Goal: Navigation & Orientation: Understand site structure

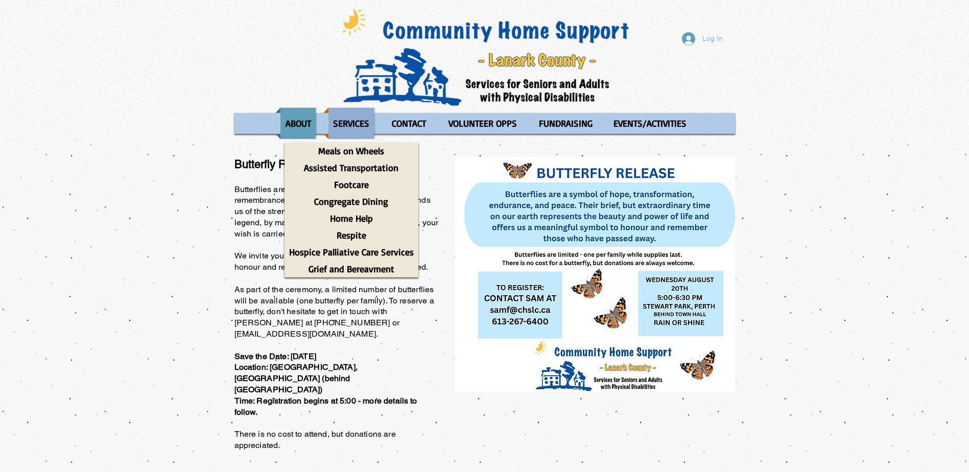
click at [347, 121] on p "SERVICES" at bounding box center [350, 123] width 45 height 31
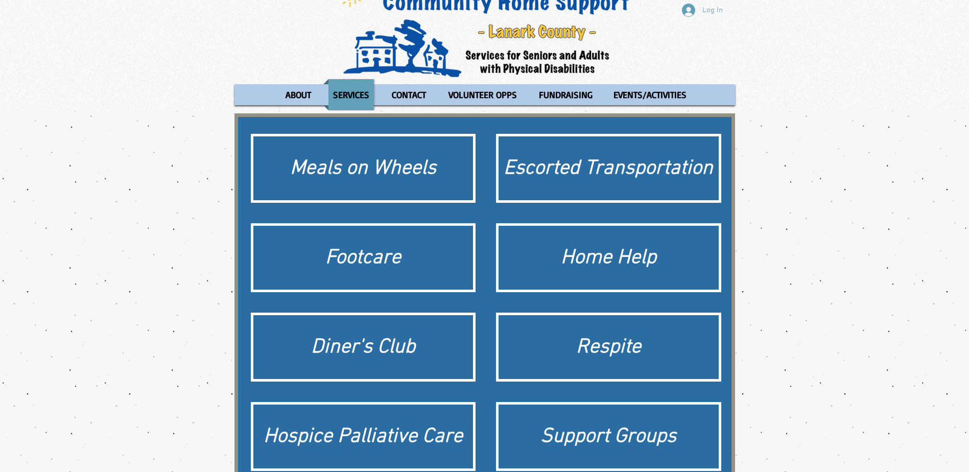
scroll to position [18, 0]
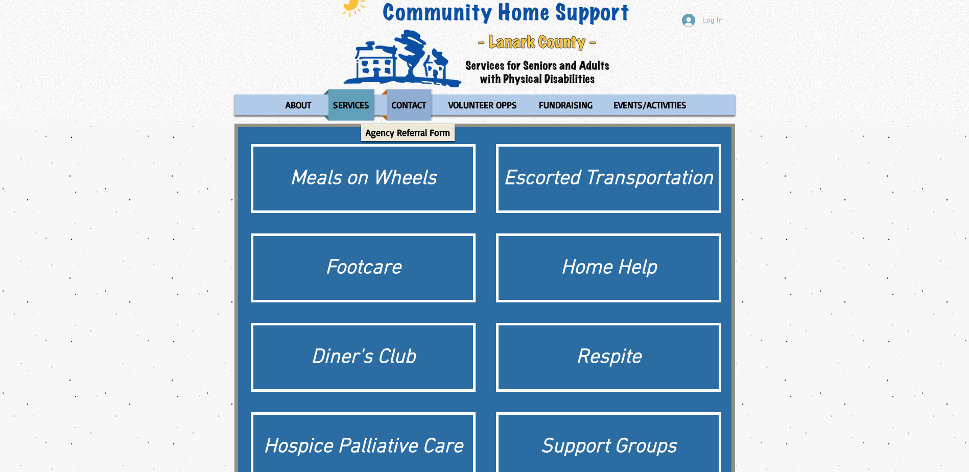
click at [404, 101] on p "CONTACT" at bounding box center [408, 104] width 43 height 31
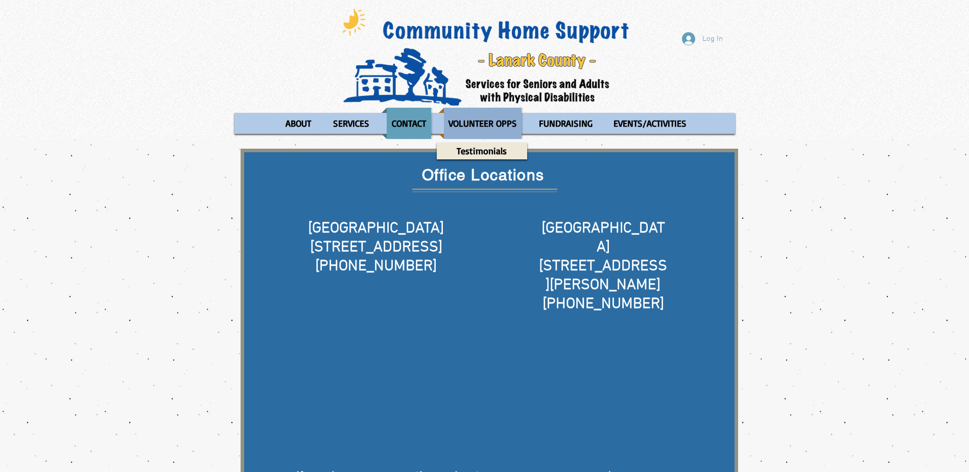
click at [487, 129] on p "VOLUNTEER OPPS" at bounding box center [483, 123] width 78 height 31
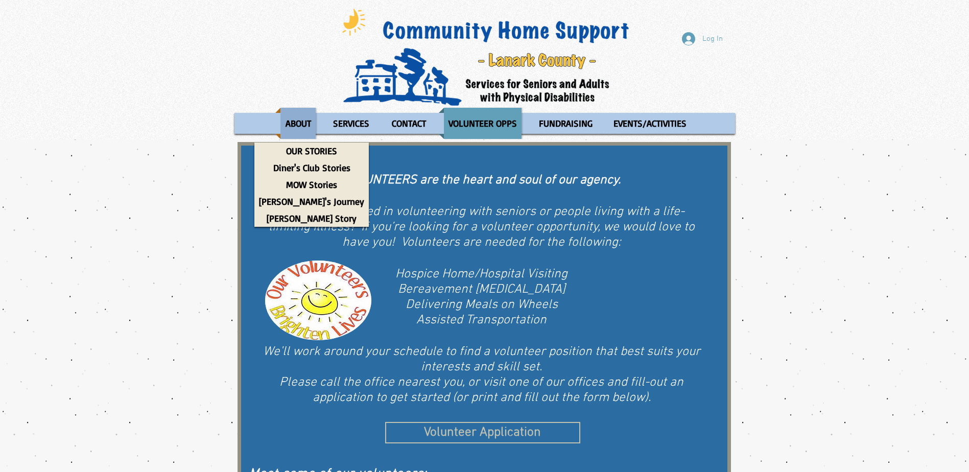
click at [293, 123] on p "ABOUT" at bounding box center [298, 123] width 35 height 31
